Goal: Book appointment/travel/reservation

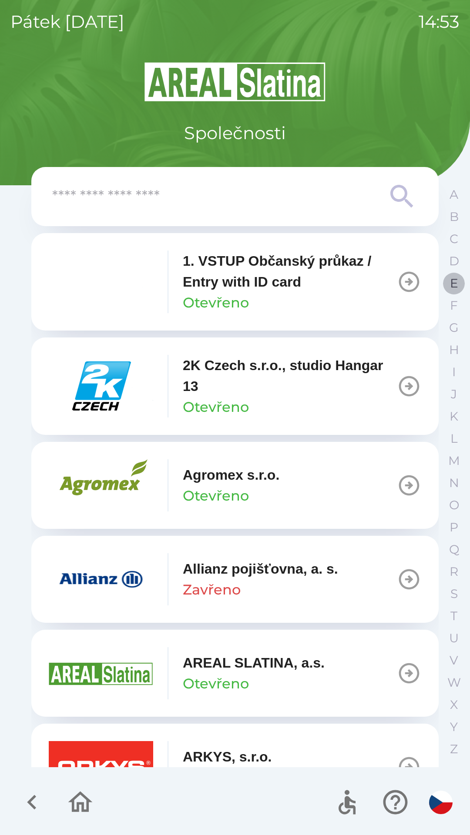
click at [449, 282] on button "E" at bounding box center [454, 283] width 22 height 22
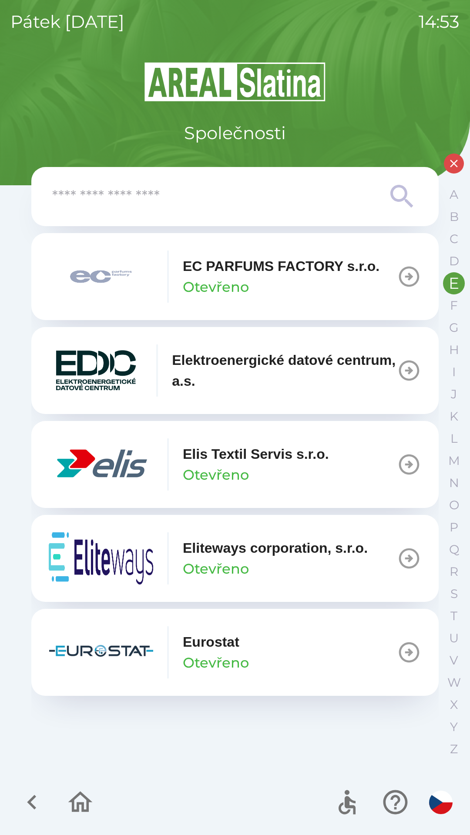
click at [275, 452] on p "Elis Textil Servis s.r.o." at bounding box center [256, 454] width 146 height 21
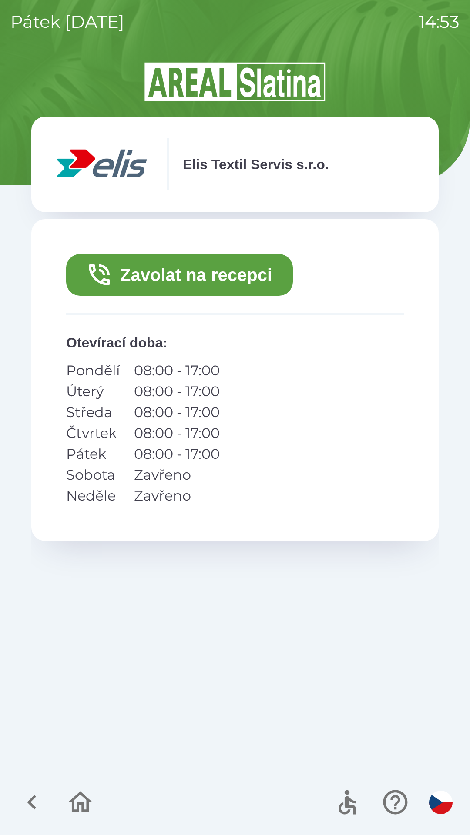
click at [262, 275] on button "Zavolat na recepci" at bounding box center [179, 275] width 227 height 42
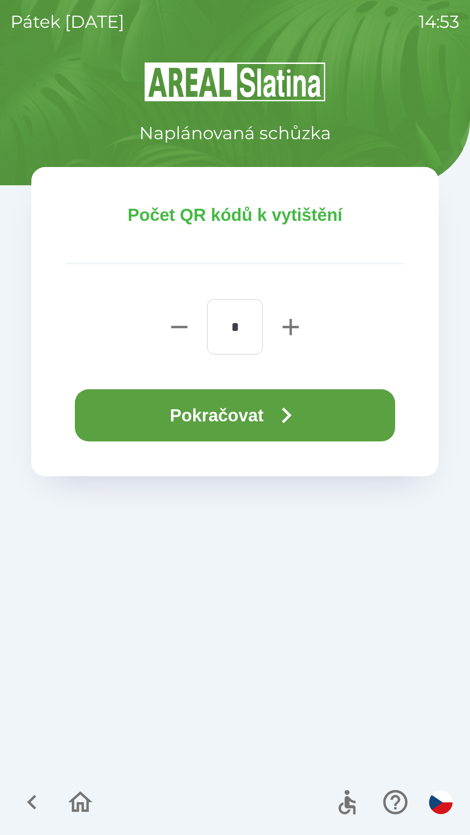
click at [248, 405] on button "Pokračovat" at bounding box center [235, 415] width 320 height 52
